Goal: Task Accomplishment & Management: Use online tool/utility

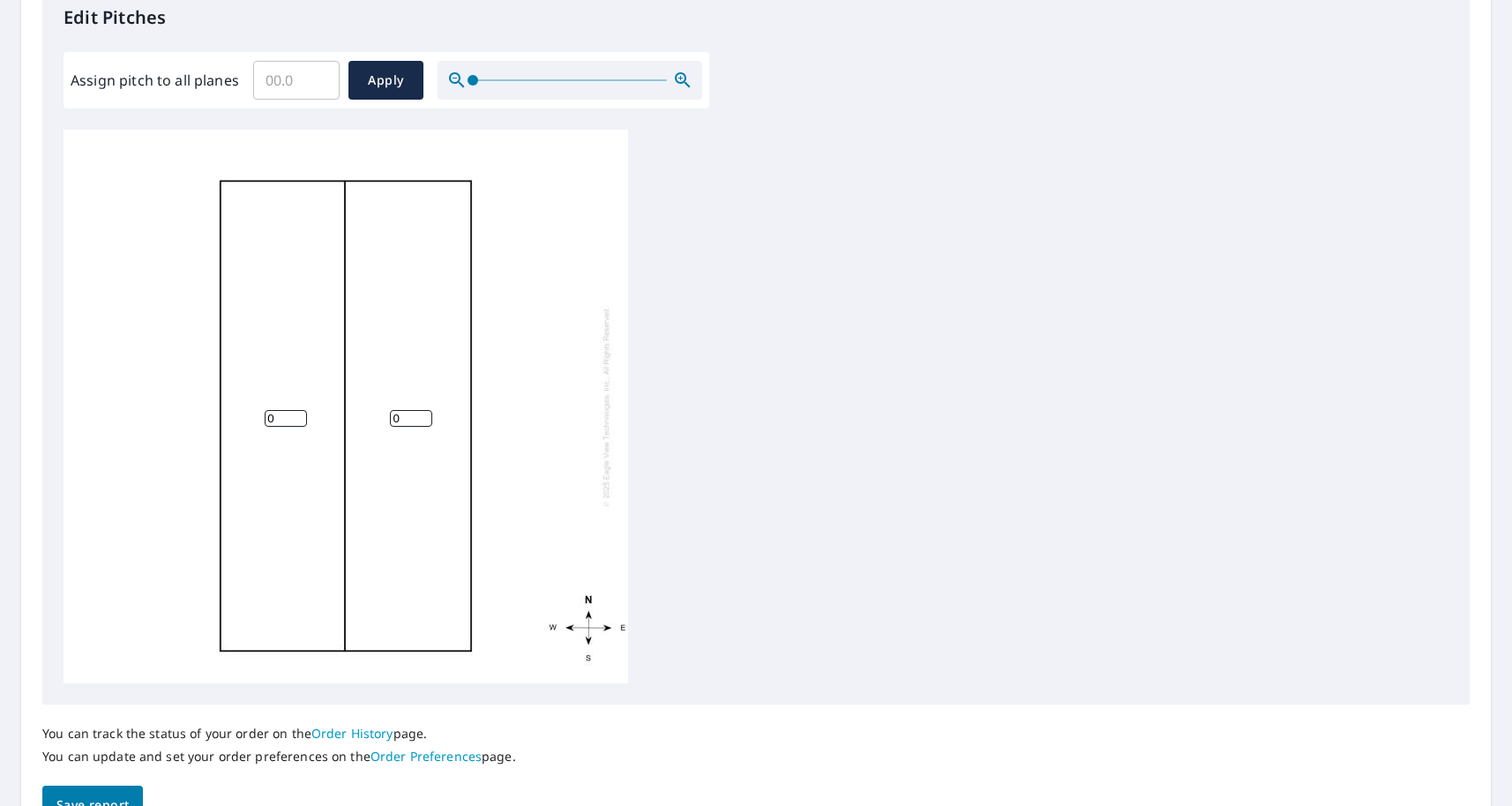
scroll to position [513, 0]
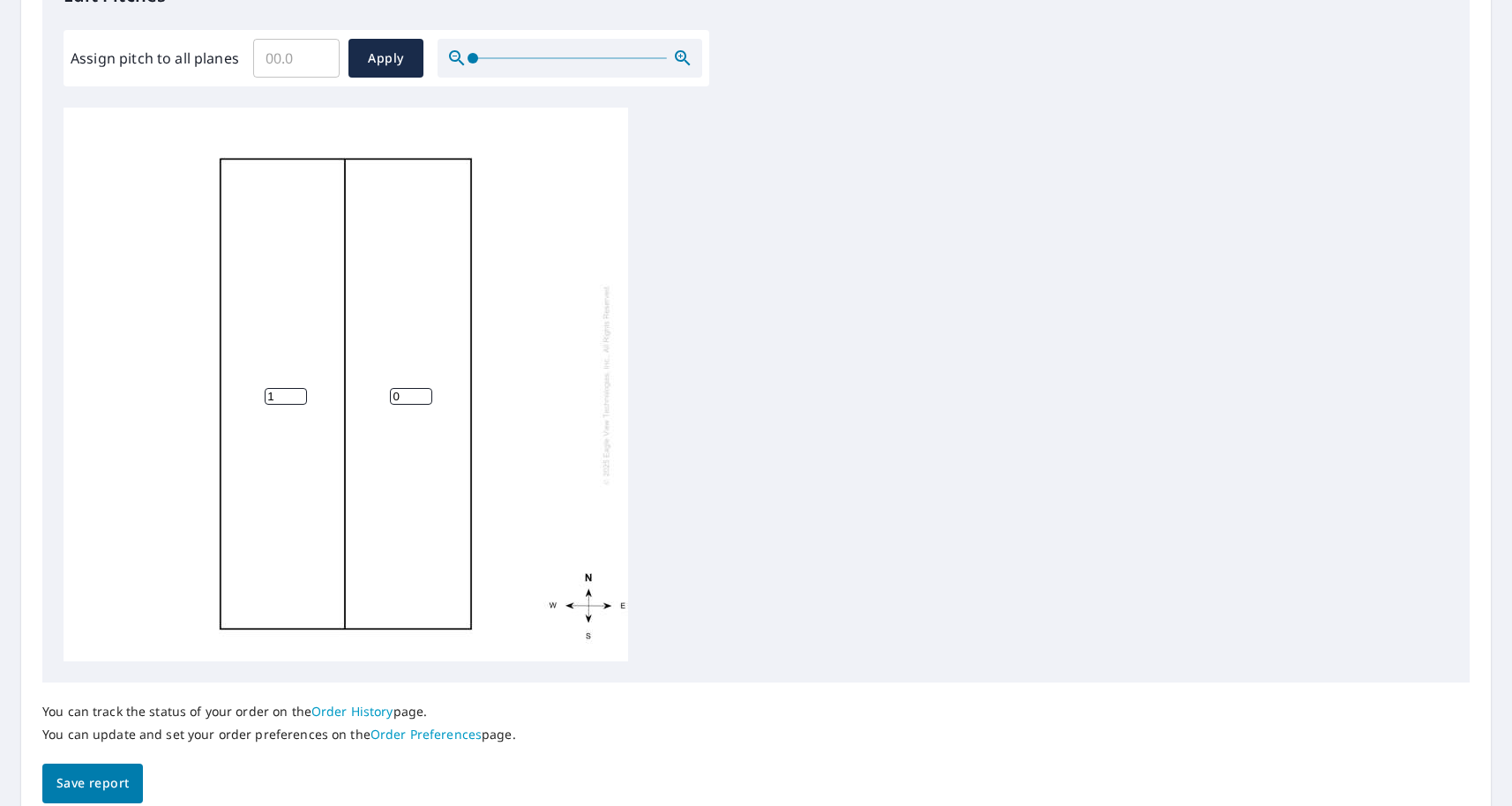
click at [299, 392] on input "1" at bounding box center [286, 396] width 43 height 17
click at [299, 392] on input "2" at bounding box center [286, 396] width 43 height 17
click at [299, 392] on input "3" at bounding box center [286, 396] width 43 height 17
click at [299, 392] on input "4" at bounding box center [286, 396] width 43 height 17
type input "5"
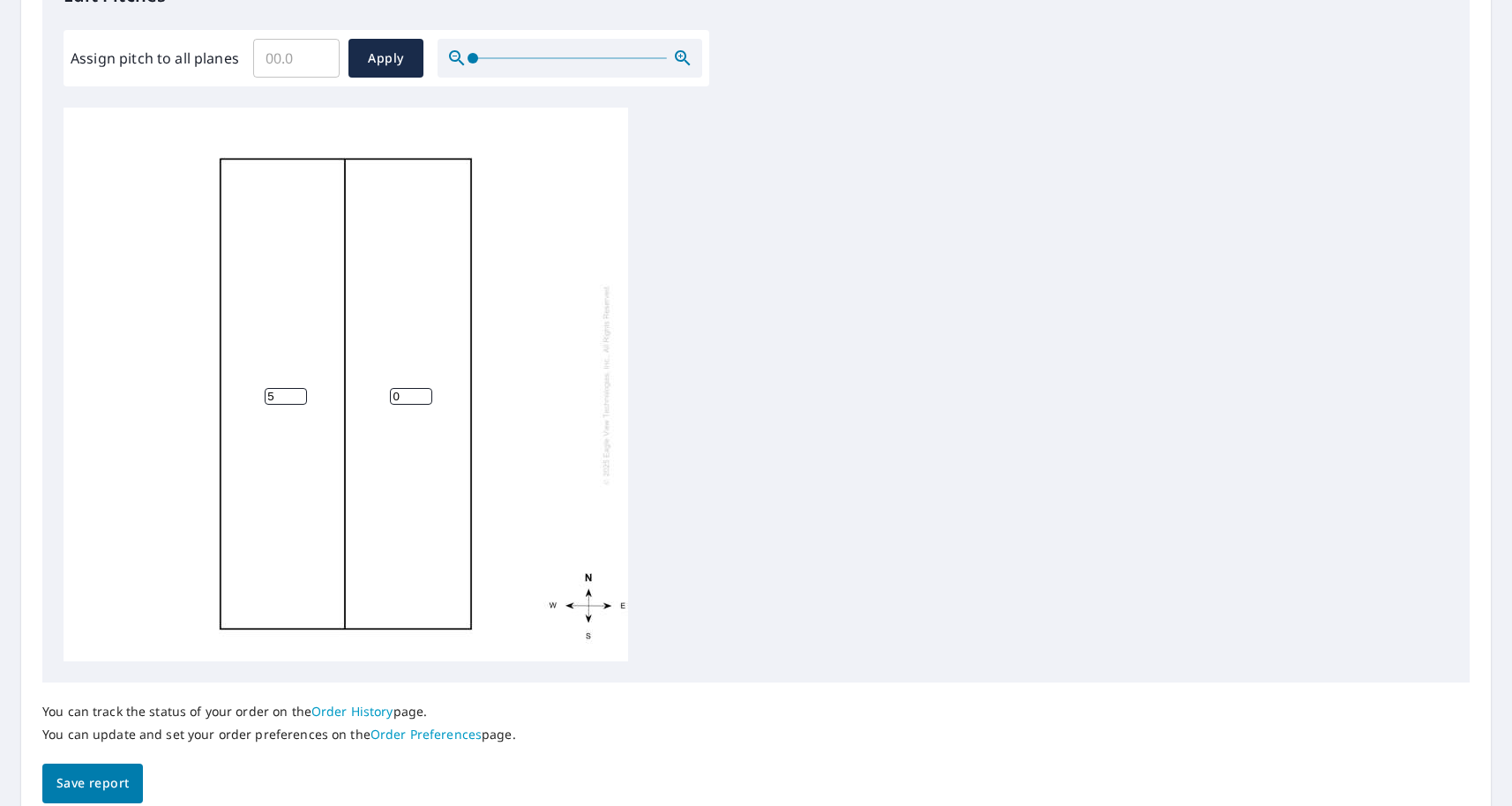
click at [299, 392] on input "5" at bounding box center [286, 396] width 43 height 17
click at [424, 391] on input "1" at bounding box center [411, 396] width 43 height 17
click at [424, 391] on input "2" at bounding box center [411, 396] width 43 height 17
click at [424, 391] on input "3" at bounding box center [411, 396] width 43 height 17
click at [424, 391] on input "4" at bounding box center [411, 396] width 43 height 17
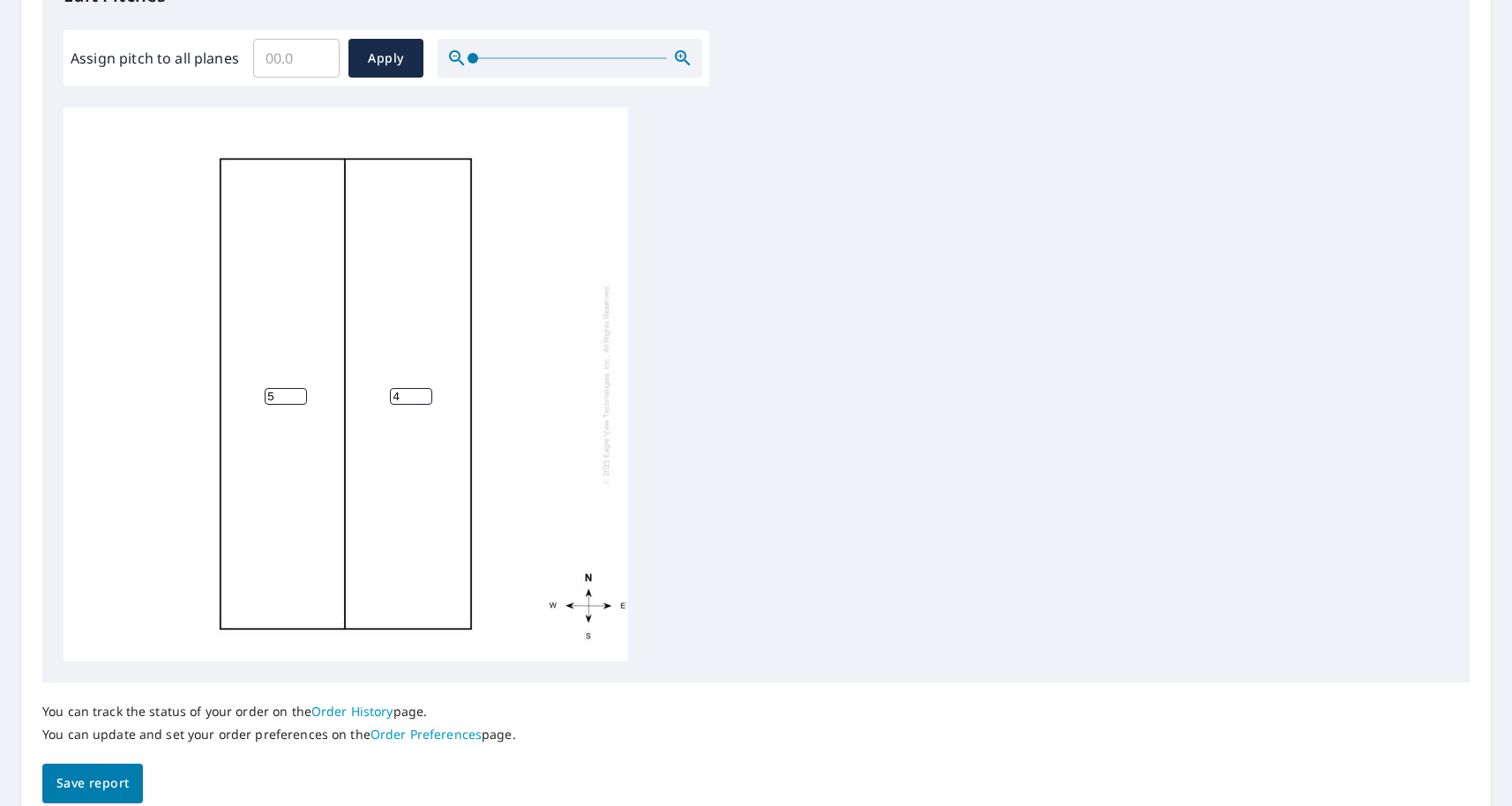
type input "5"
click at [424, 391] on input "5" at bounding box center [411, 396] width 43 height 17
click at [705, 450] on div "5 5" at bounding box center [756, 385] width 1385 height 554
click at [869, 577] on div "5 5" at bounding box center [756, 385] width 1385 height 554
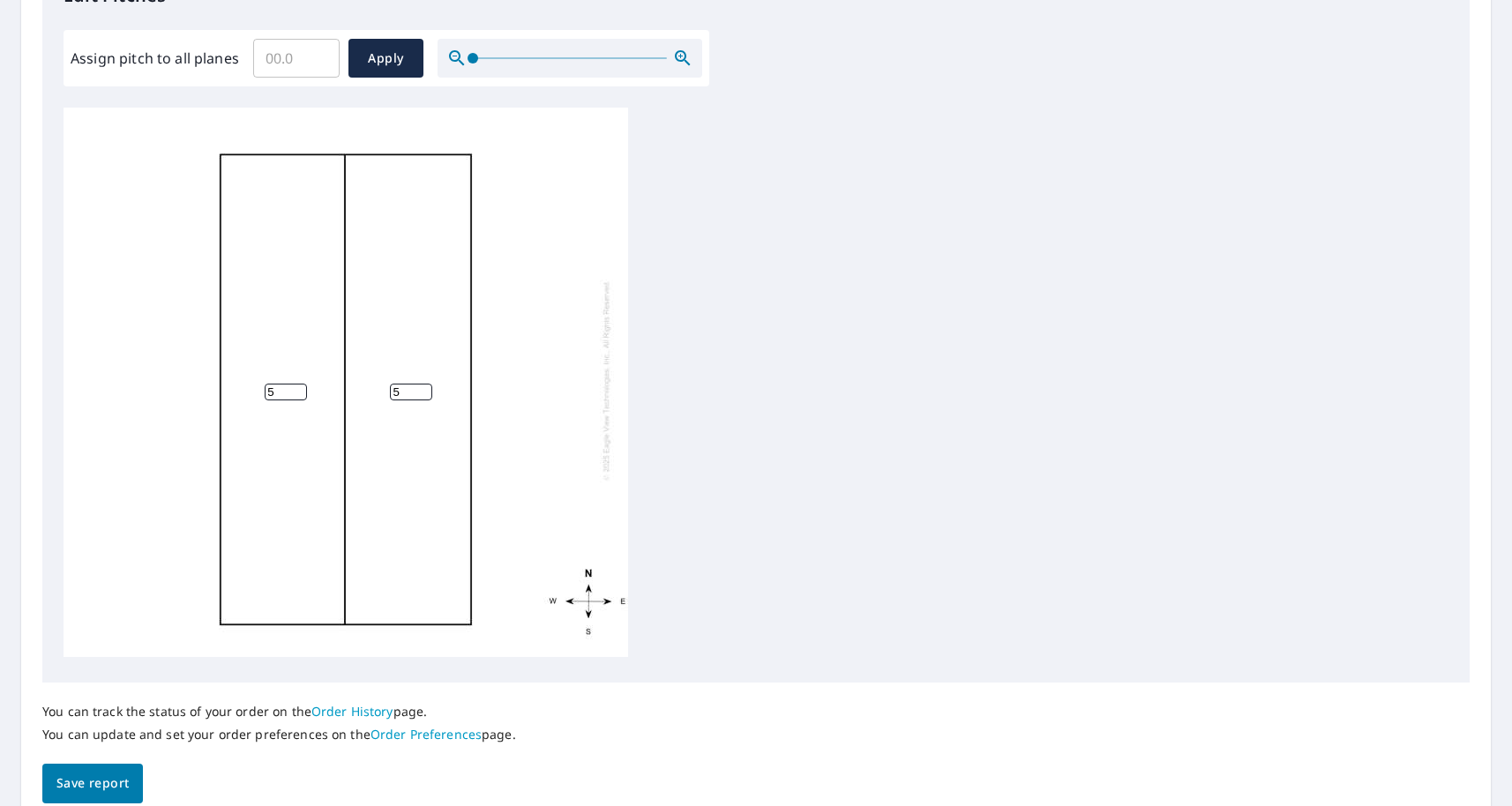
click at [106, 775] on span "Save report" at bounding box center [93, 784] width 73 height 22
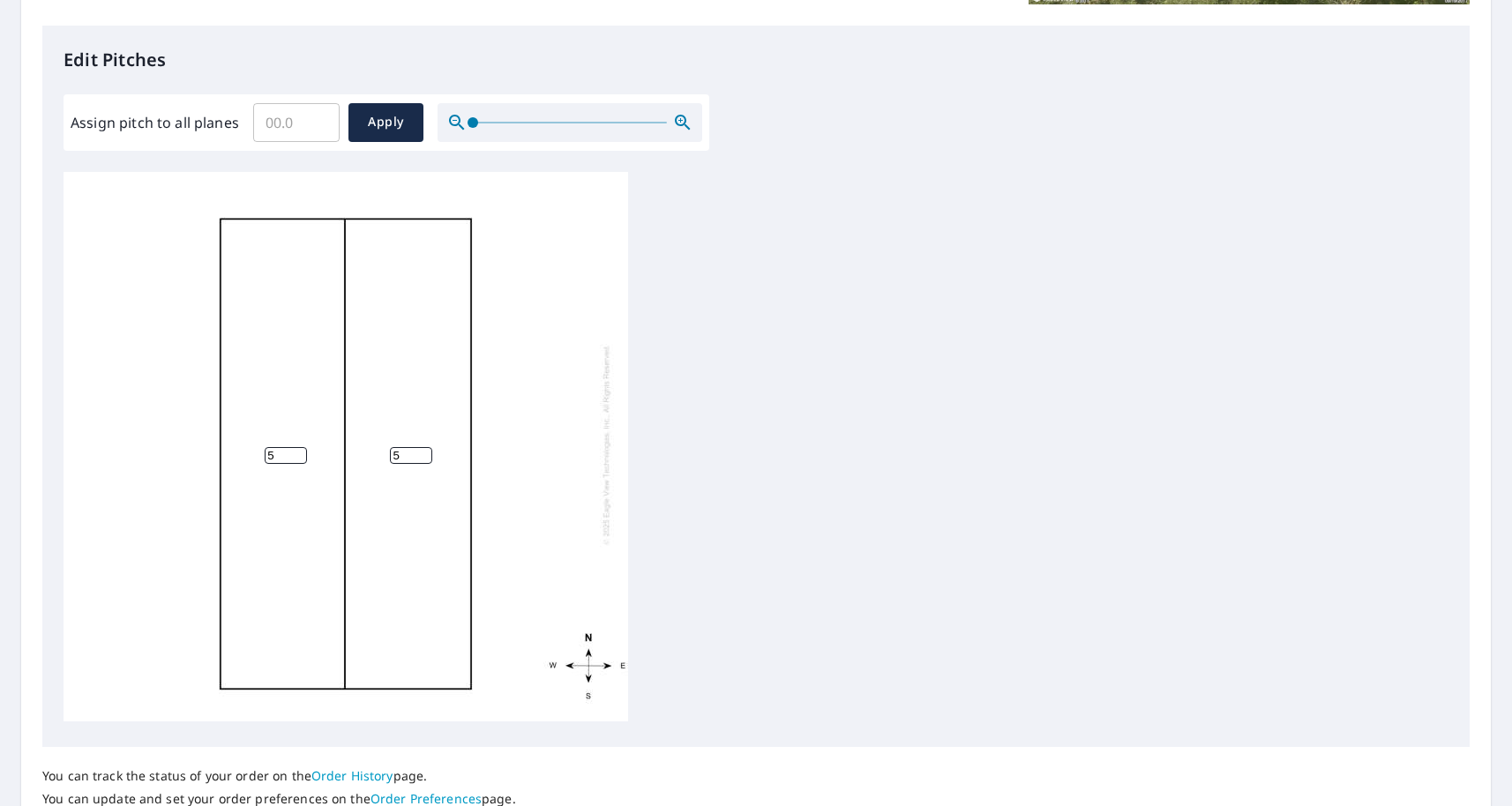
scroll to position [0, 0]
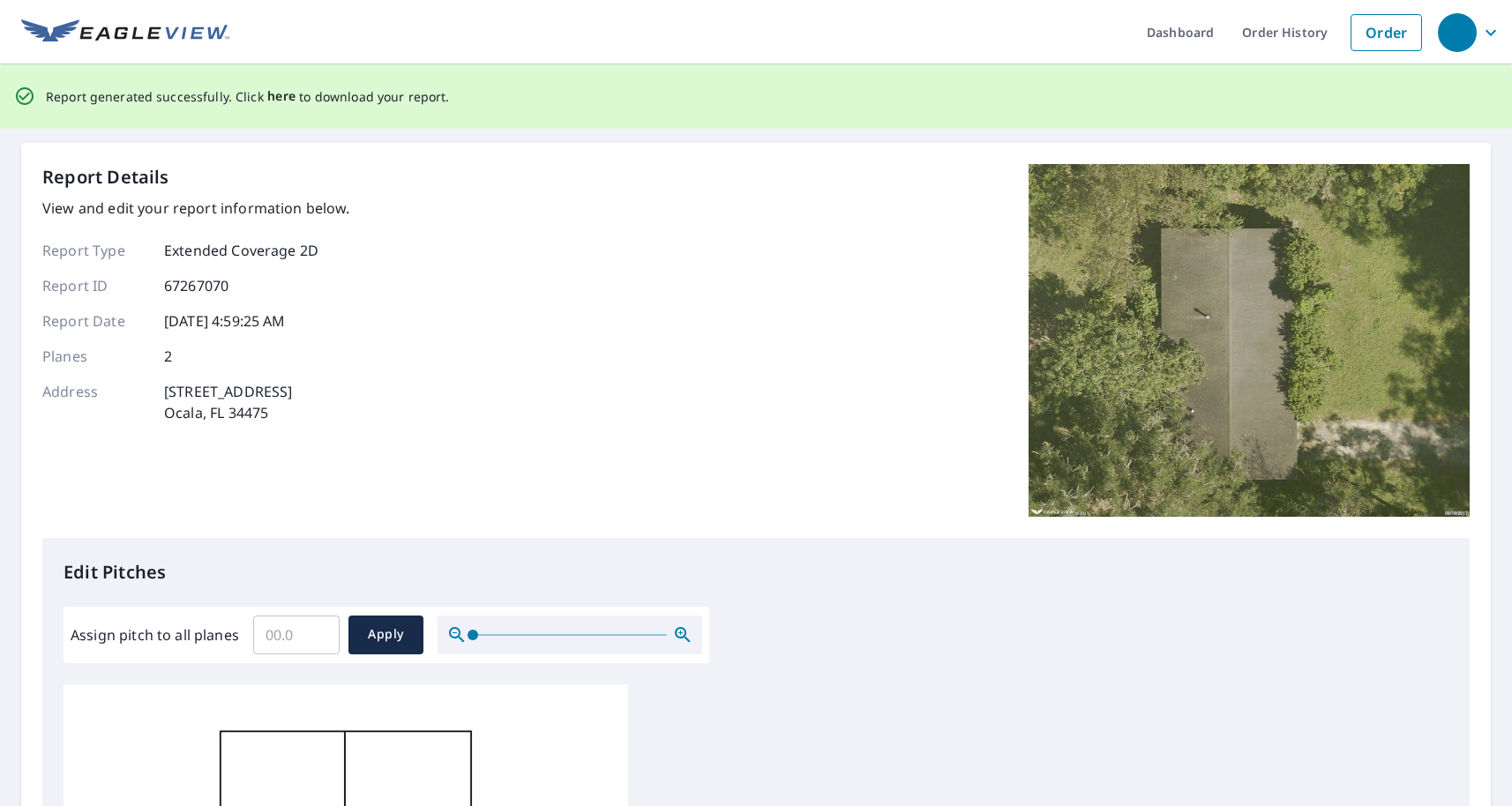
click at [283, 95] on span "here" at bounding box center [282, 97] width 29 height 22
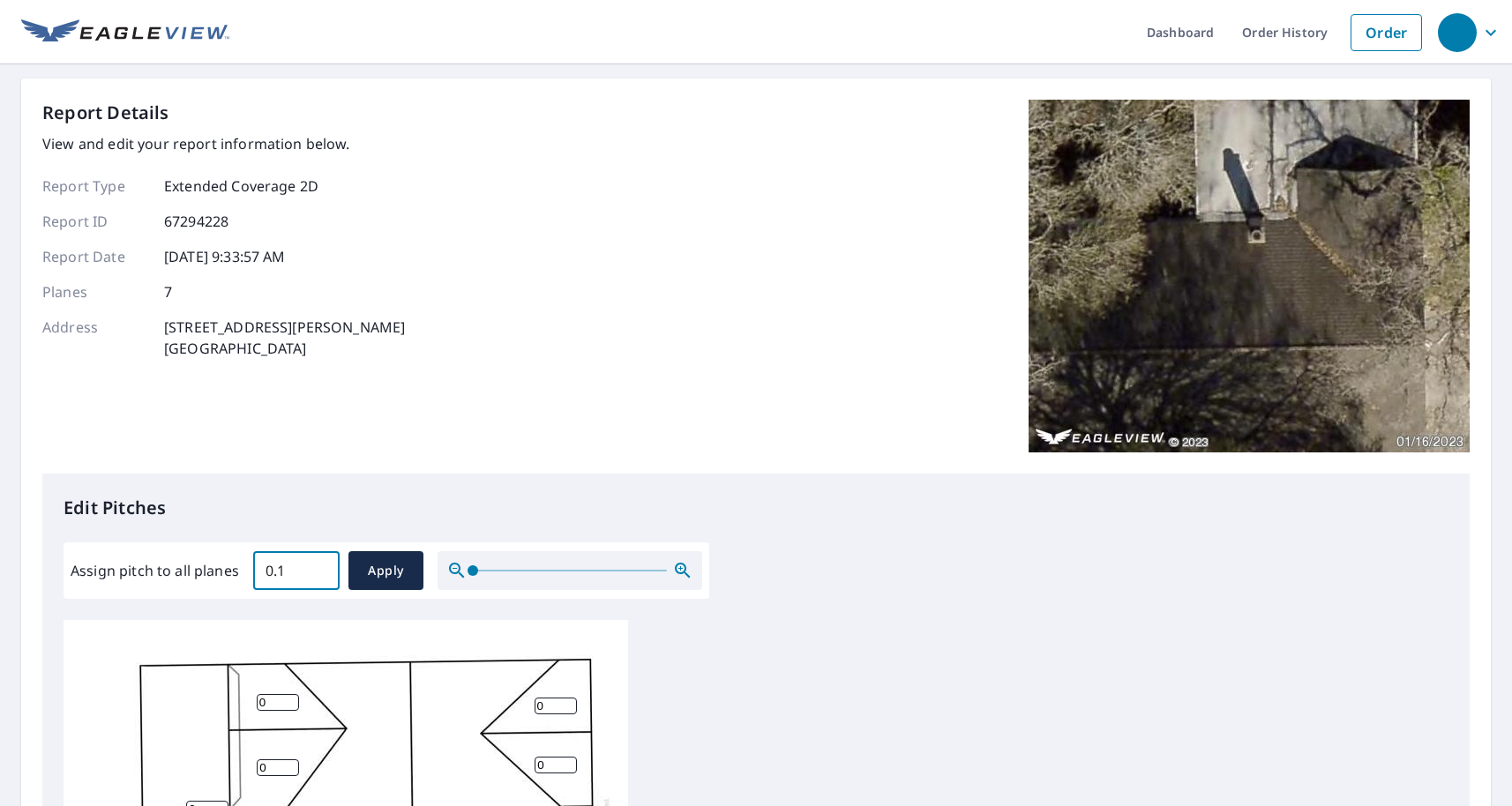
click at [322, 568] on input "0.1" at bounding box center [297, 571] width 87 height 50
click at [322, 568] on input "0.2" at bounding box center [297, 571] width 87 height 50
click at [322, 568] on input "0.3" at bounding box center [297, 571] width 87 height 50
click at [322, 568] on input "0.4" at bounding box center [297, 571] width 87 height 50
click at [322, 568] on input "0.5" at bounding box center [297, 571] width 87 height 50
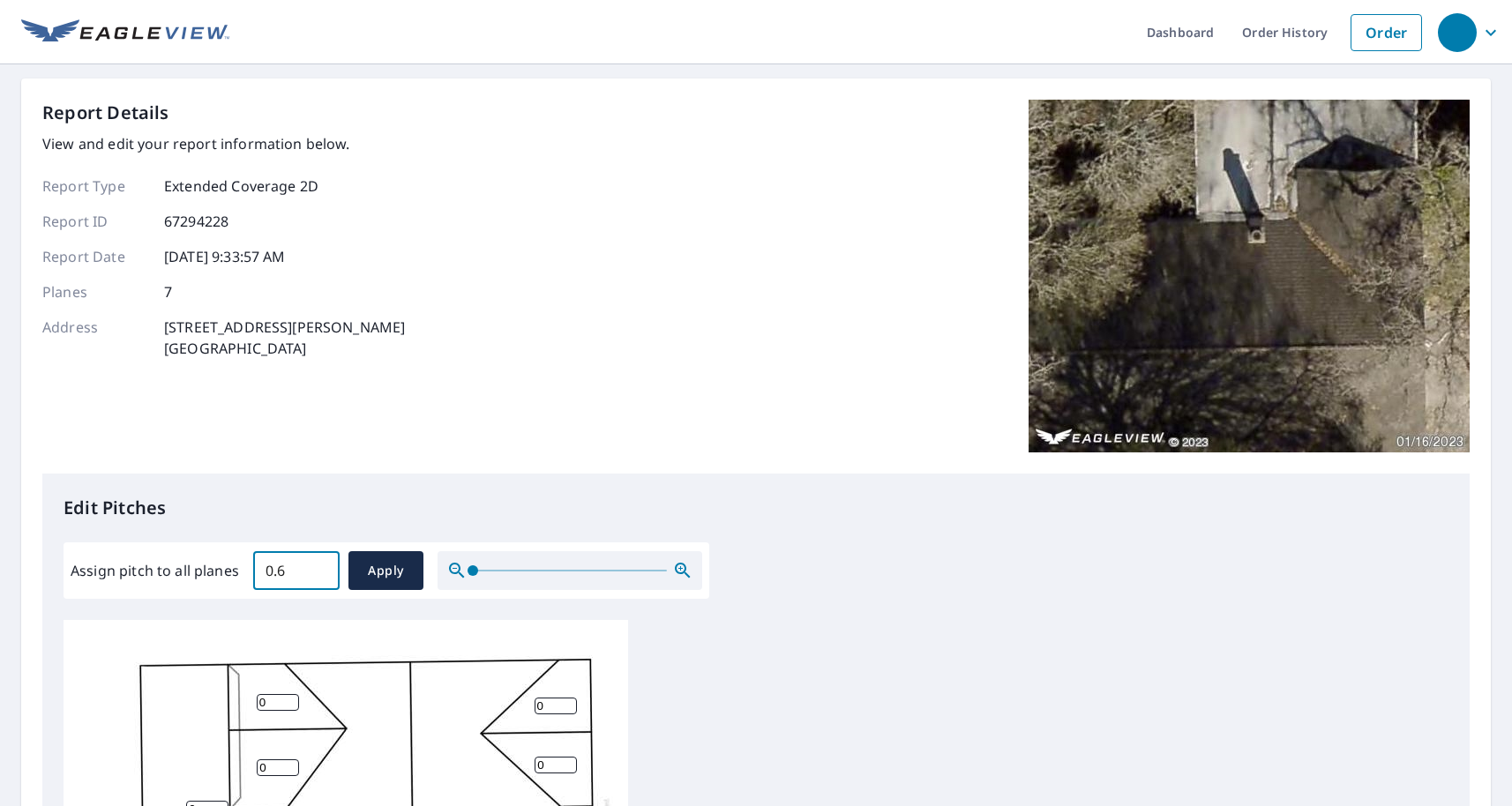
click at [322, 568] on input "0.6" at bounding box center [297, 571] width 87 height 50
click at [322, 568] on input "0.7" at bounding box center [297, 571] width 87 height 50
click at [322, 568] on input "0.8" at bounding box center [297, 571] width 87 height 50
click at [322, 568] on input "0.9" at bounding box center [297, 571] width 87 height 50
click at [322, 568] on input "1" at bounding box center [297, 571] width 87 height 50
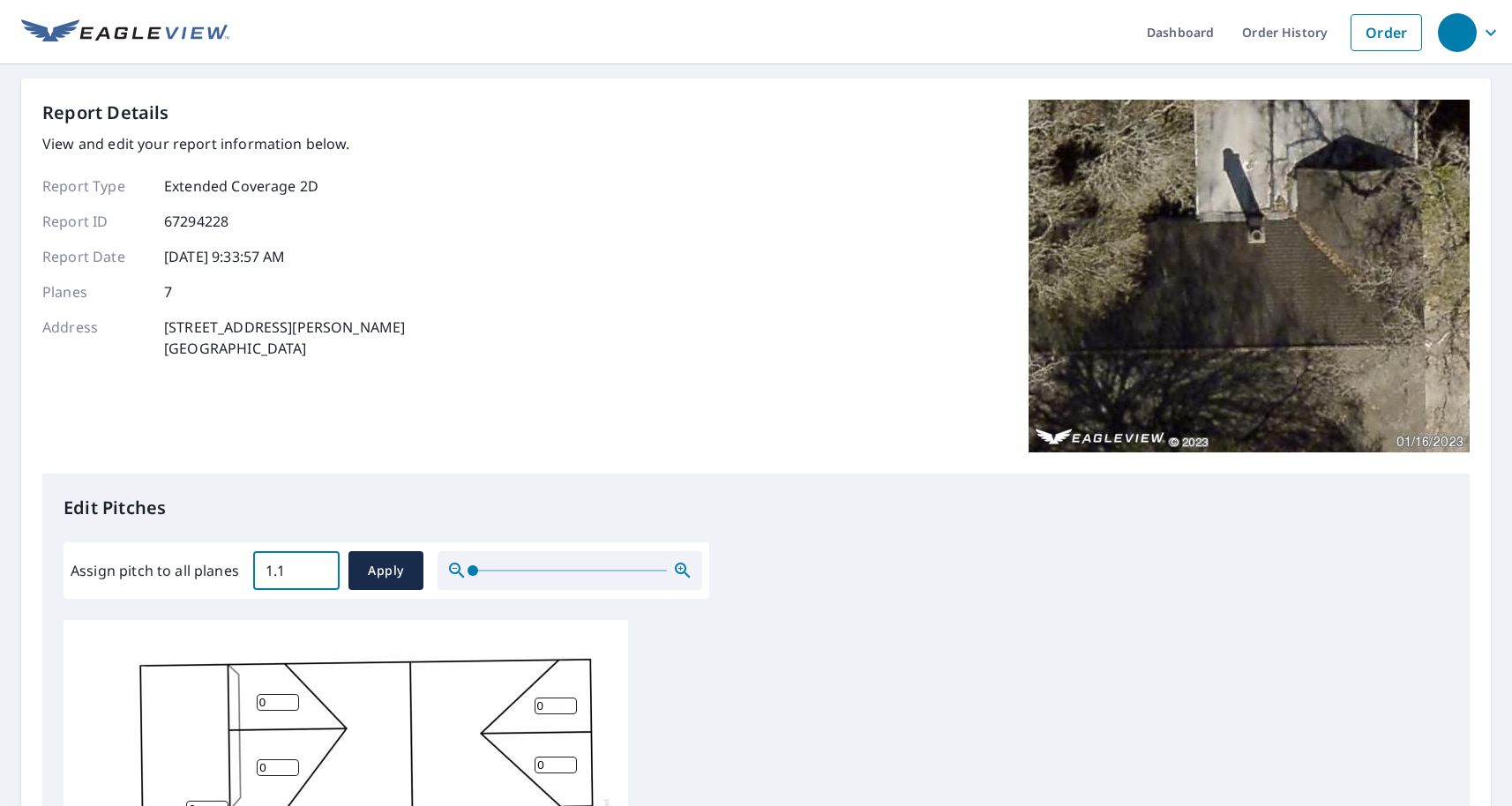
click at [322, 568] on input "1.1" at bounding box center [297, 571] width 87 height 50
click at [322, 568] on input "1.2" at bounding box center [297, 571] width 87 height 50
click at [322, 568] on input "1.3" at bounding box center [297, 571] width 87 height 50
click at [322, 568] on input "1.4" at bounding box center [297, 571] width 87 height 50
click at [322, 568] on input "1.5" at bounding box center [297, 571] width 87 height 50
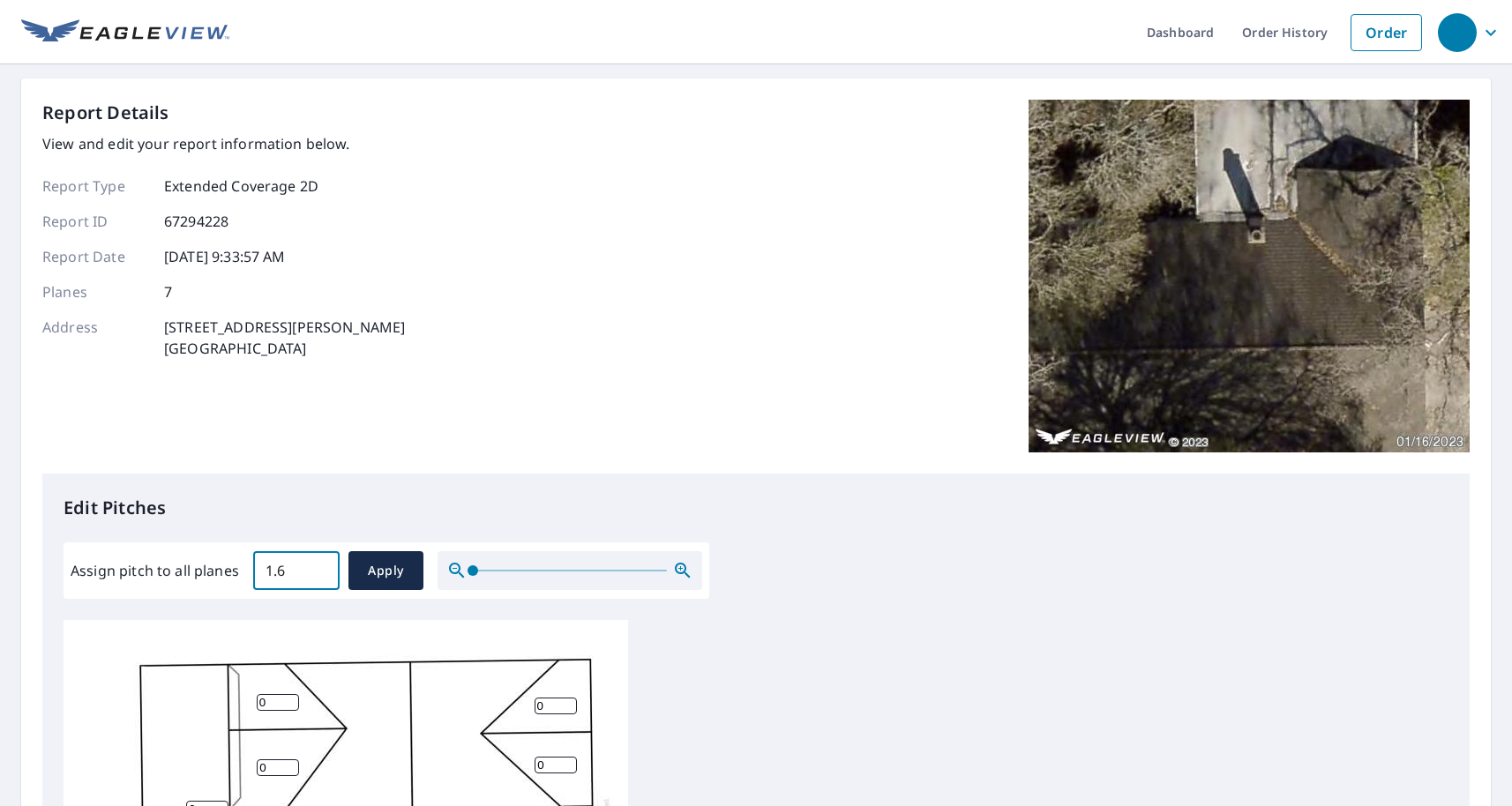
click at [322, 568] on input "1.6" at bounding box center [297, 571] width 87 height 50
click at [322, 568] on input "1.7" at bounding box center [297, 571] width 87 height 50
click at [322, 568] on input "1.8" at bounding box center [297, 571] width 87 height 50
click at [322, 568] on input "1.9" at bounding box center [297, 571] width 87 height 50
click at [322, 568] on input "2" at bounding box center [297, 571] width 87 height 50
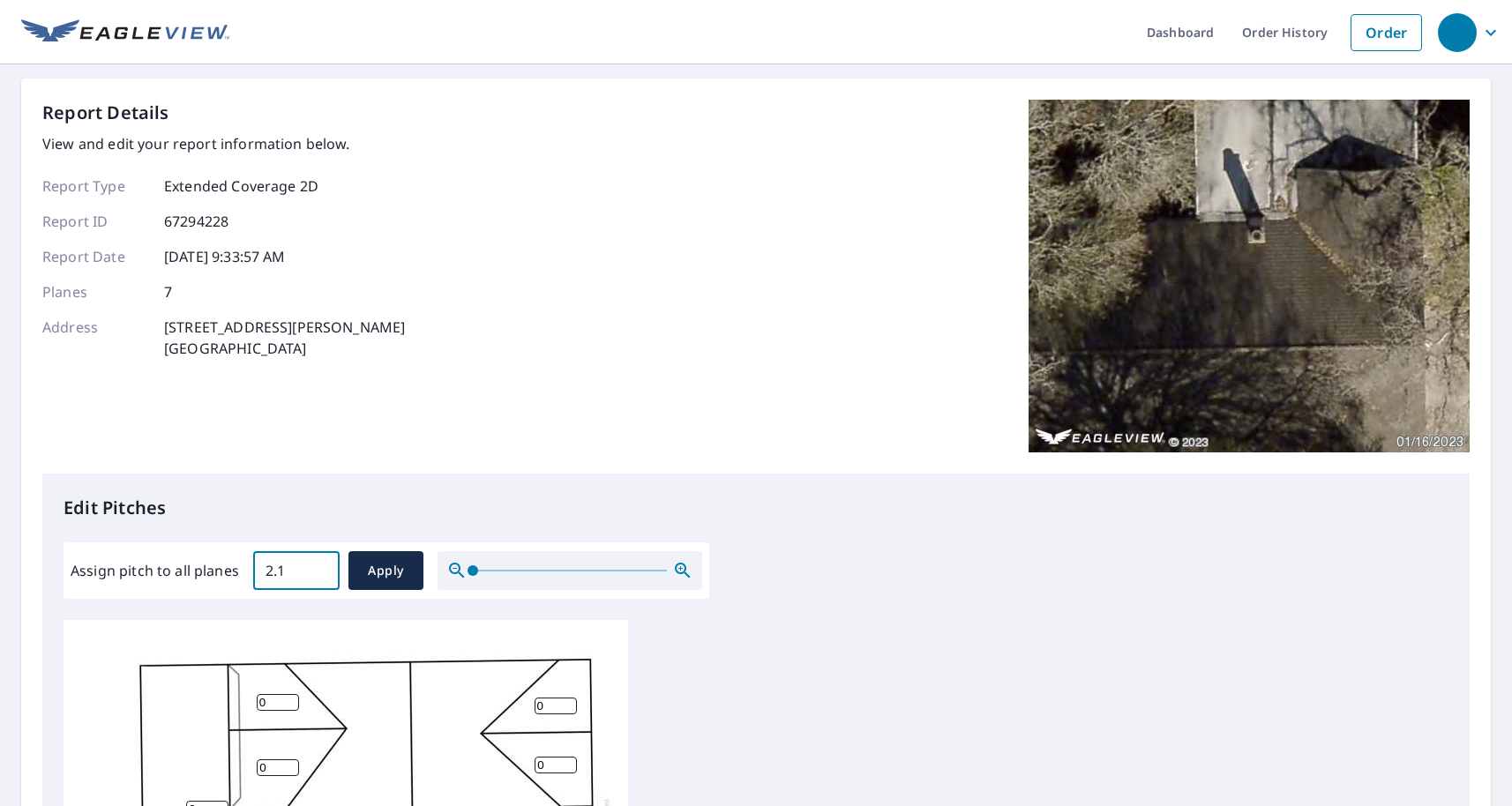
click at [322, 568] on input "2.1" at bounding box center [297, 571] width 87 height 50
click at [322, 568] on input "2.2" at bounding box center [297, 571] width 87 height 50
click at [322, 568] on input "2.3" at bounding box center [297, 571] width 87 height 50
click at [322, 568] on input "2.4" at bounding box center [297, 571] width 87 height 50
click at [322, 568] on input "2.5" at bounding box center [297, 571] width 87 height 50
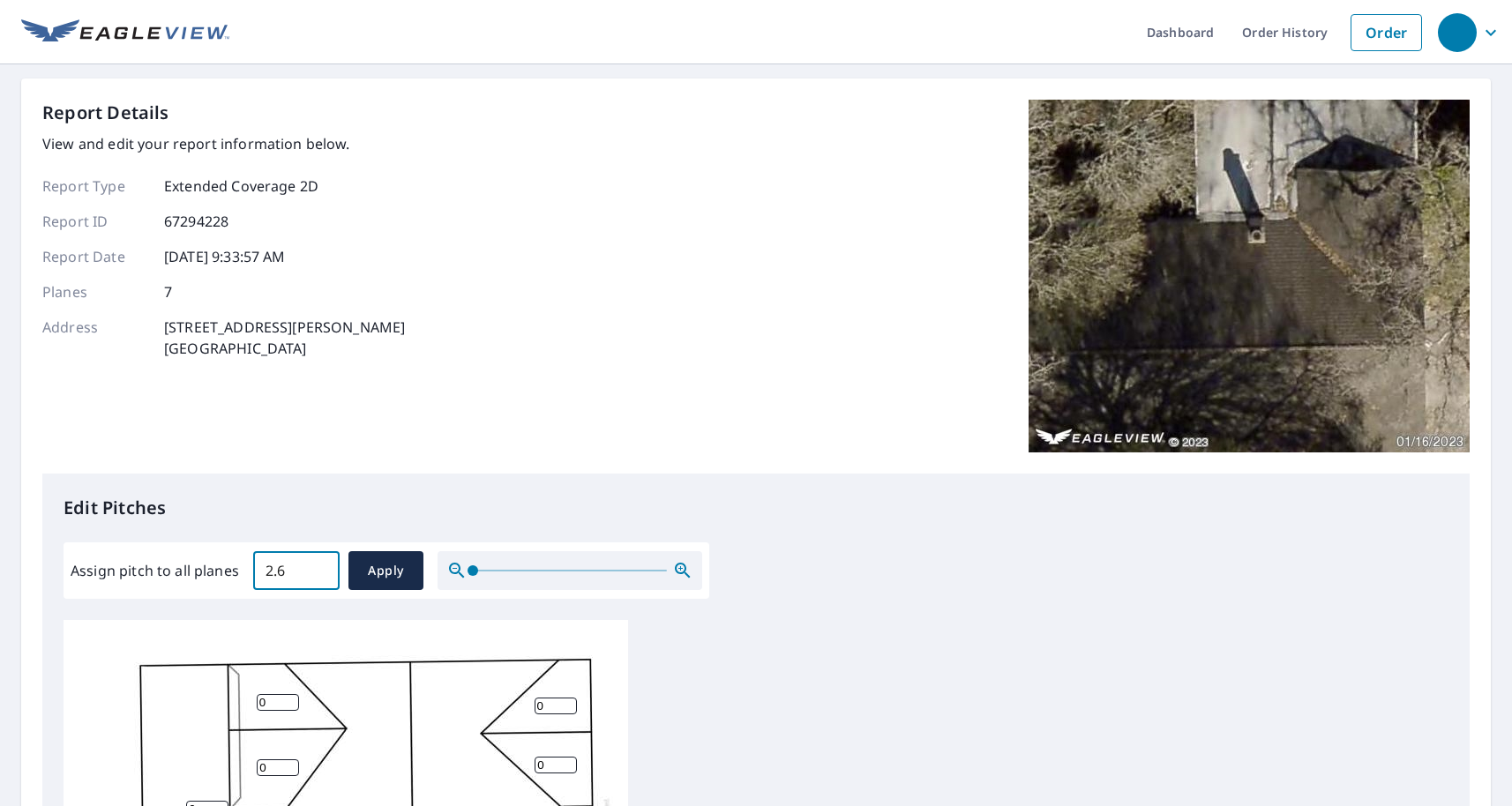
click at [322, 568] on input "2.6" at bounding box center [297, 571] width 87 height 50
click at [322, 568] on input "2.7" at bounding box center [297, 571] width 87 height 50
click at [322, 568] on input "2.8" at bounding box center [297, 571] width 87 height 50
click at [322, 568] on input "2.9" at bounding box center [297, 571] width 87 height 50
click at [322, 568] on input "3" at bounding box center [297, 571] width 87 height 50
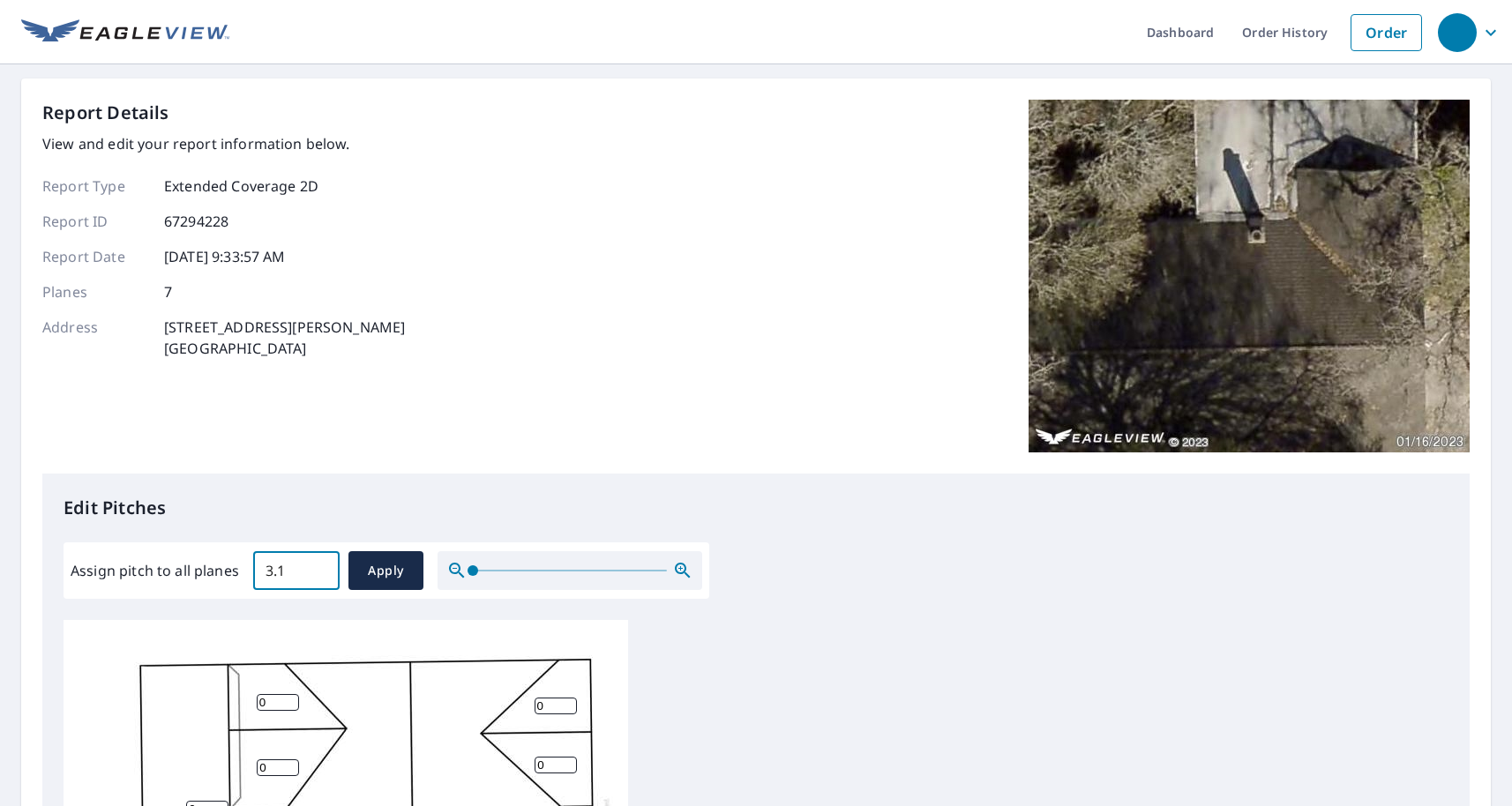
click at [322, 568] on input "3.1" at bounding box center [297, 571] width 87 height 50
click at [322, 568] on input "3.2" at bounding box center [297, 571] width 87 height 50
click at [322, 568] on input "3.3" at bounding box center [297, 571] width 87 height 50
click at [322, 568] on input "3.4" at bounding box center [297, 571] width 87 height 50
click at [322, 568] on input "3.5" at bounding box center [297, 571] width 87 height 50
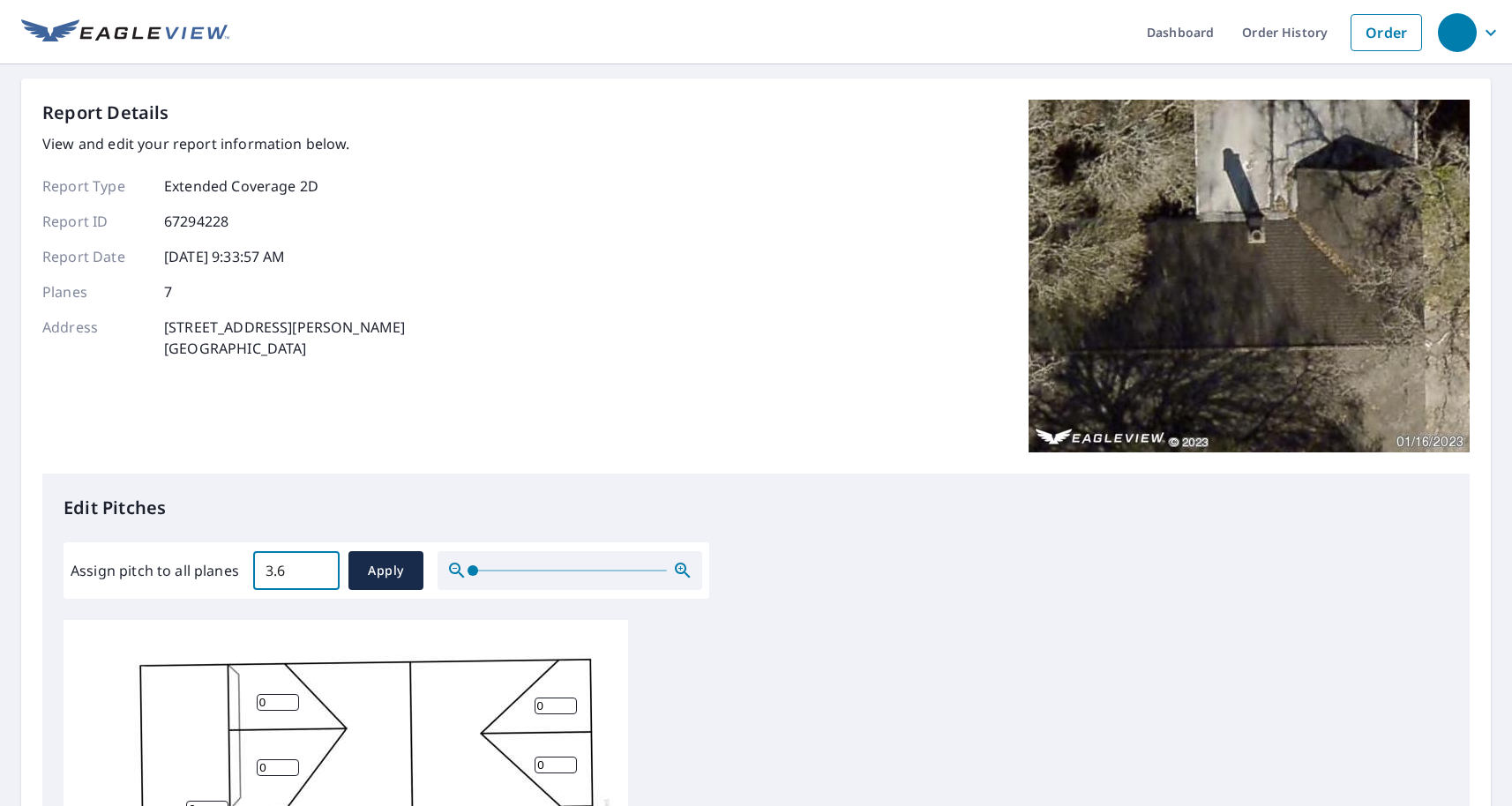
click at [322, 568] on input "3.6" at bounding box center [297, 571] width 87 height 50
click at [322, 568] on input "3.7" at bounding box center [297, 571] width 87 height 50
click at [322, 568] on input "3.8" at bounding box center [297, 571] width 87 height 50
click at [322, 568] on input "3.9" at bounding box center [297, 571] width 87 height 50
type input "4"
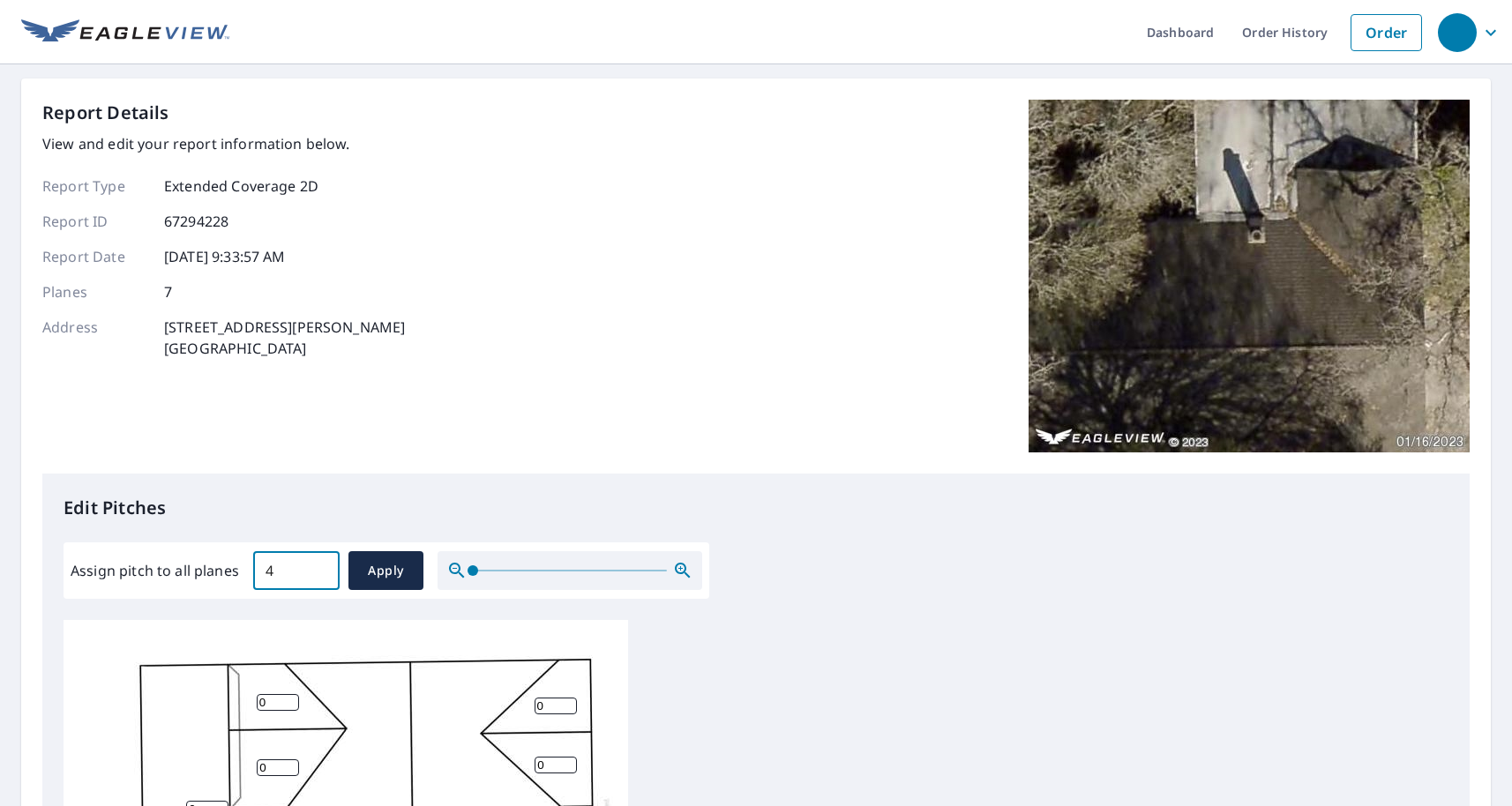
click at [322, 568] on input "4" at bounding box center [297, 571] width 87 height 50
click at [387, 568] on span "Apply" at bounding box center [385, 570] width 47 height 22
type input "4"
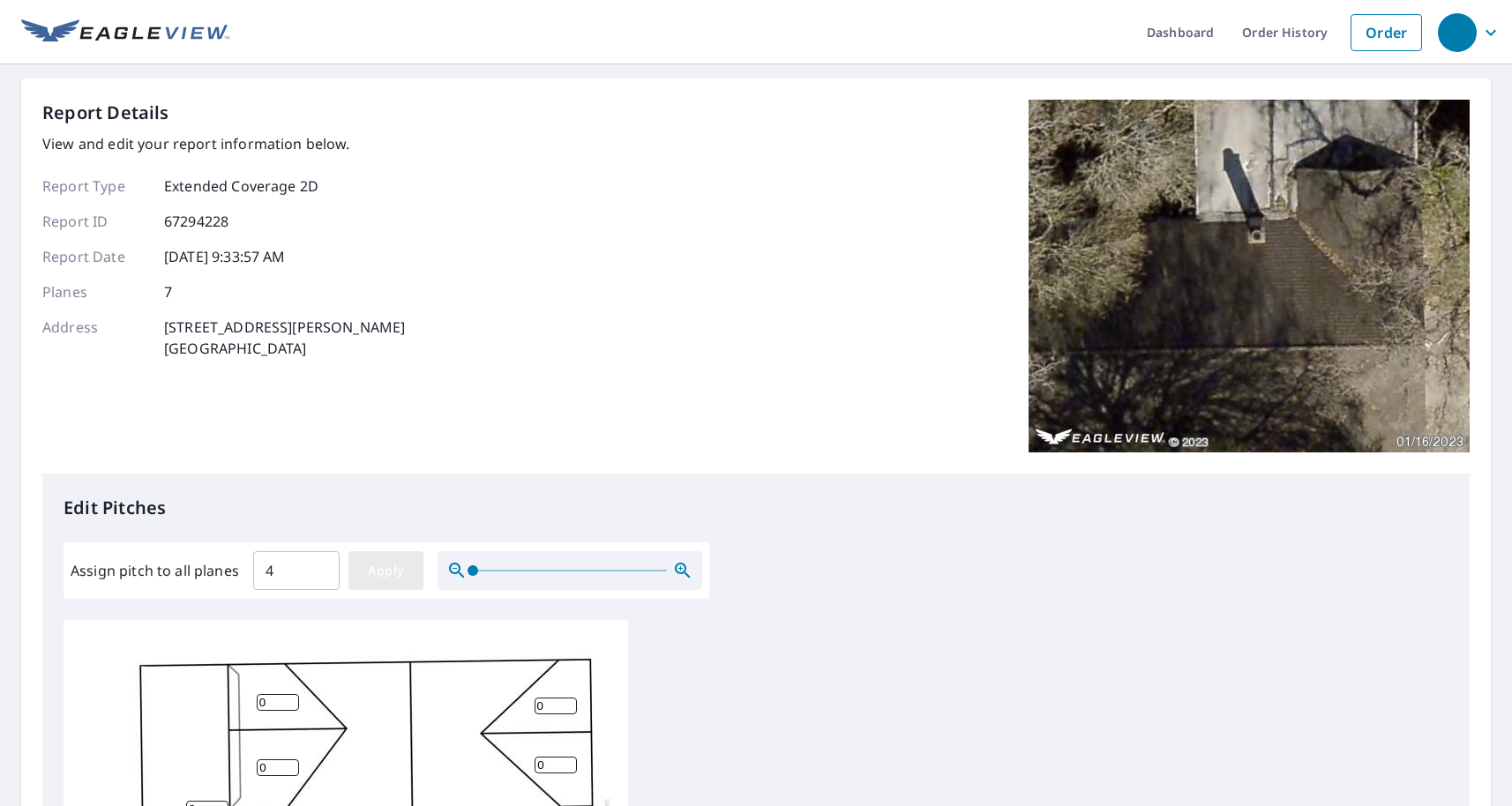
type input "4"
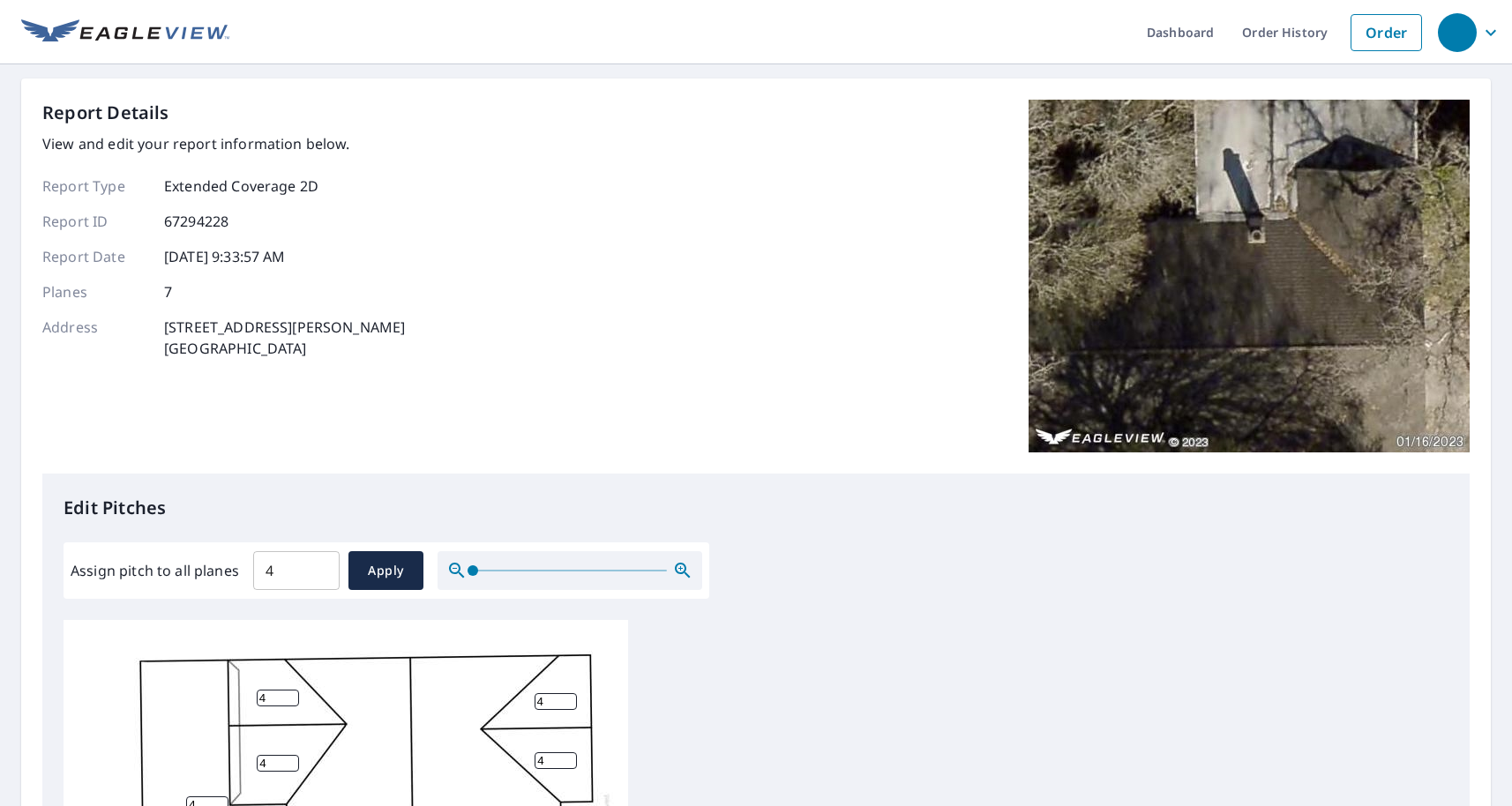
scroll to position [4, 0]
click at [874, 461] on div "Report Details View and edit your report information below. Report Type Extende…" at bounding box center [756, 287] width 1428 height 374
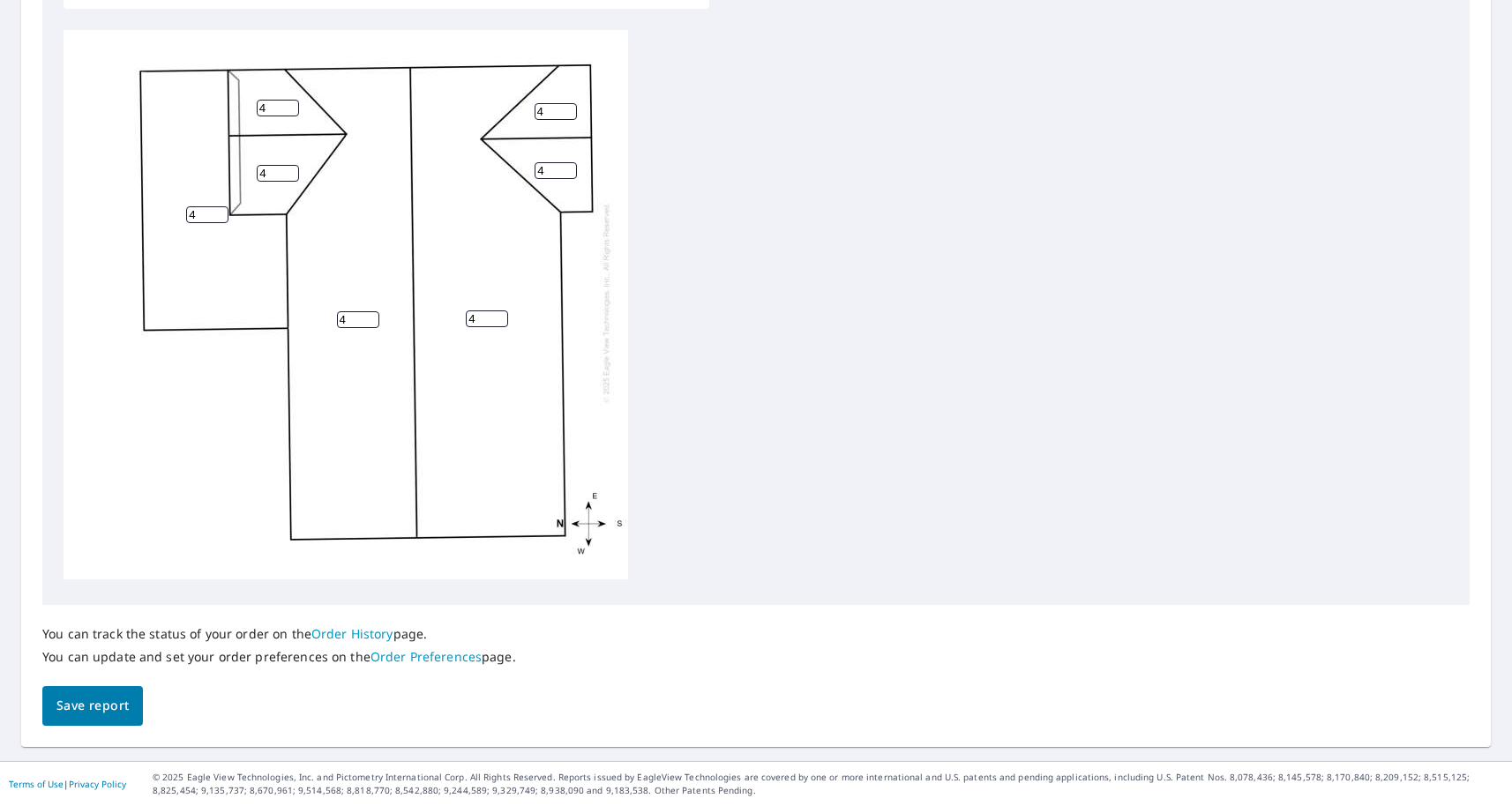
scroll to position [589, 0]
click at [102, 714] on span "Save report" at bounding box center [93, 707] width 73 height 22
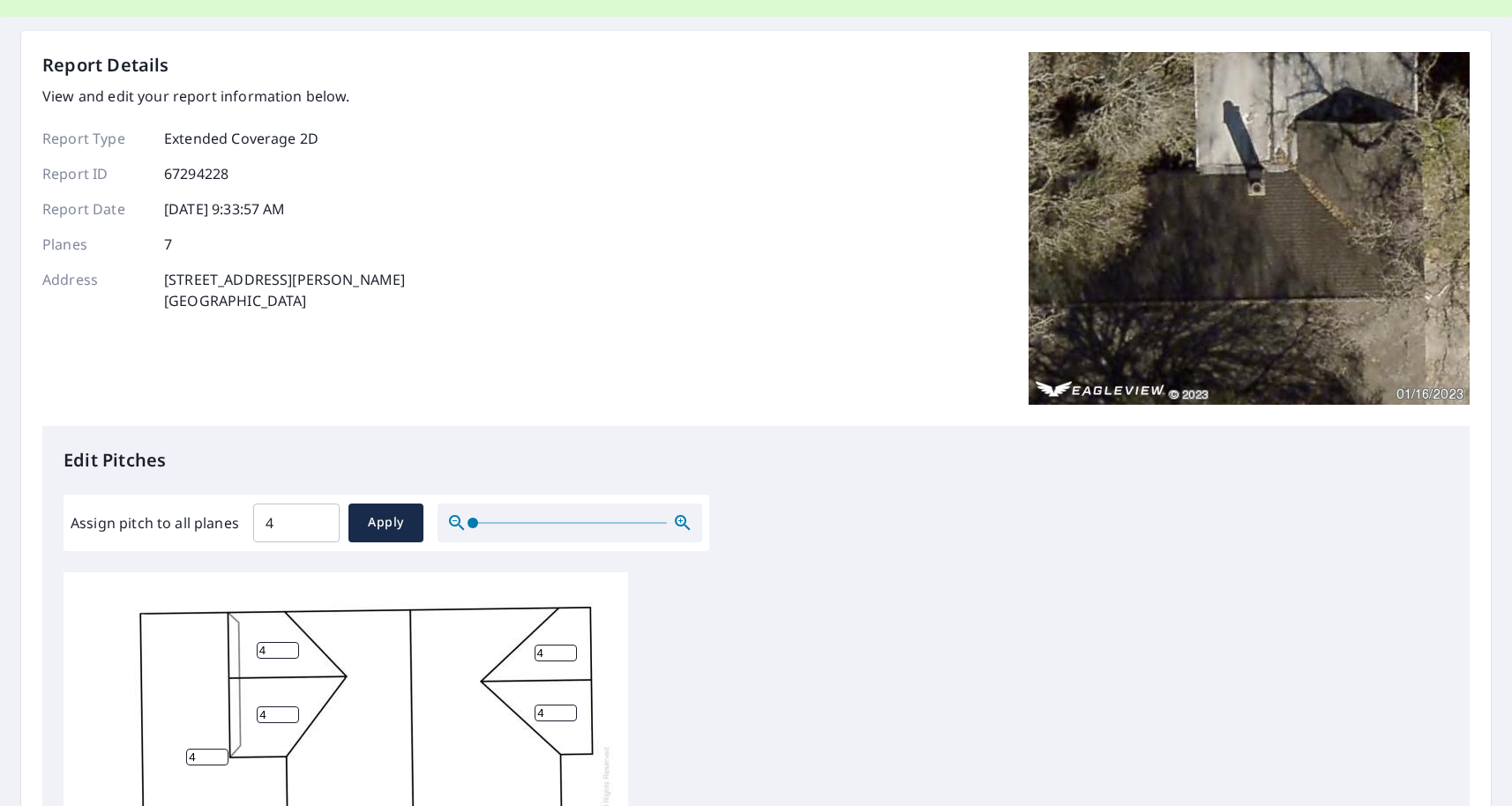
scroll to position [0, 0]
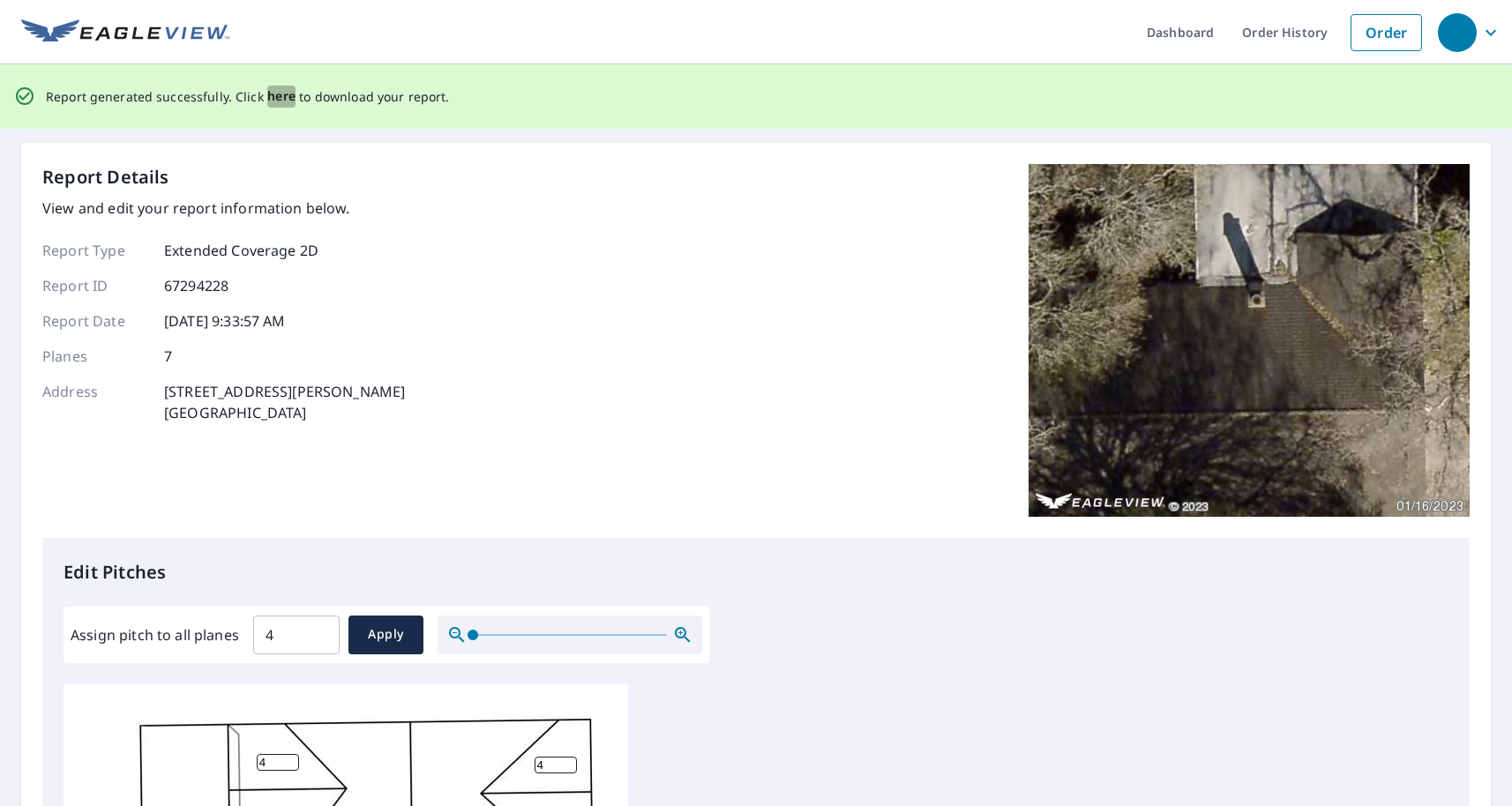
click at [281, 98] on span "here" at bounding box center [282, 97] width 29 height 22
